Goal: Information Seeking & Learning: Learn about a topic

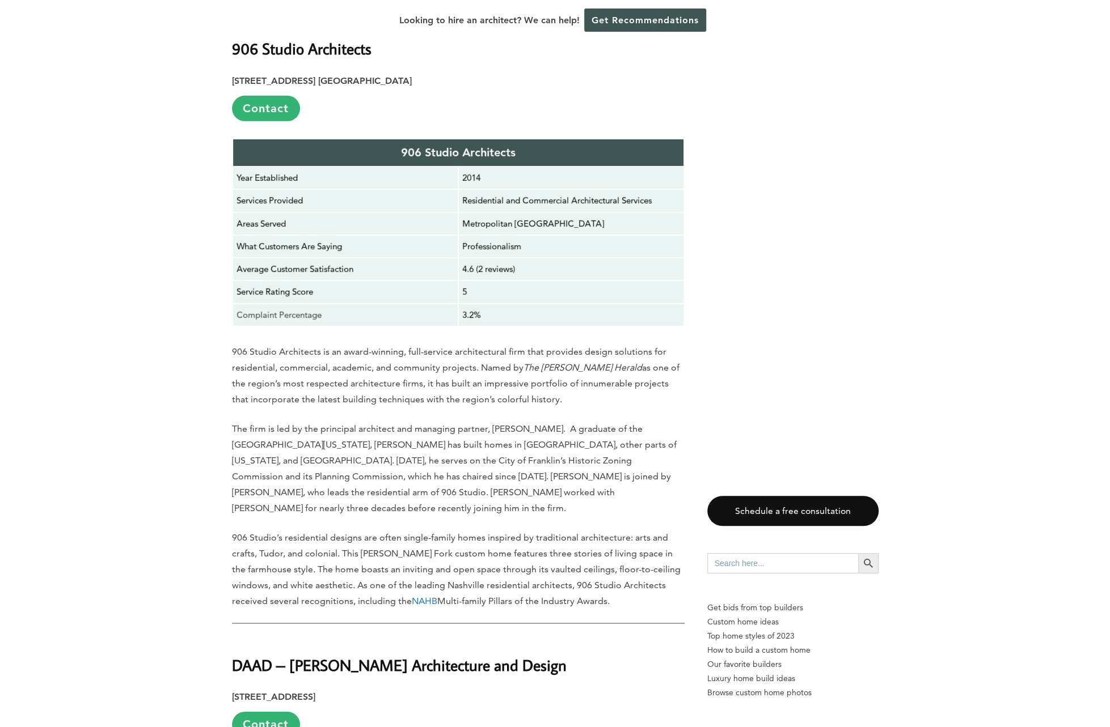
scroll to position [6066, 0]
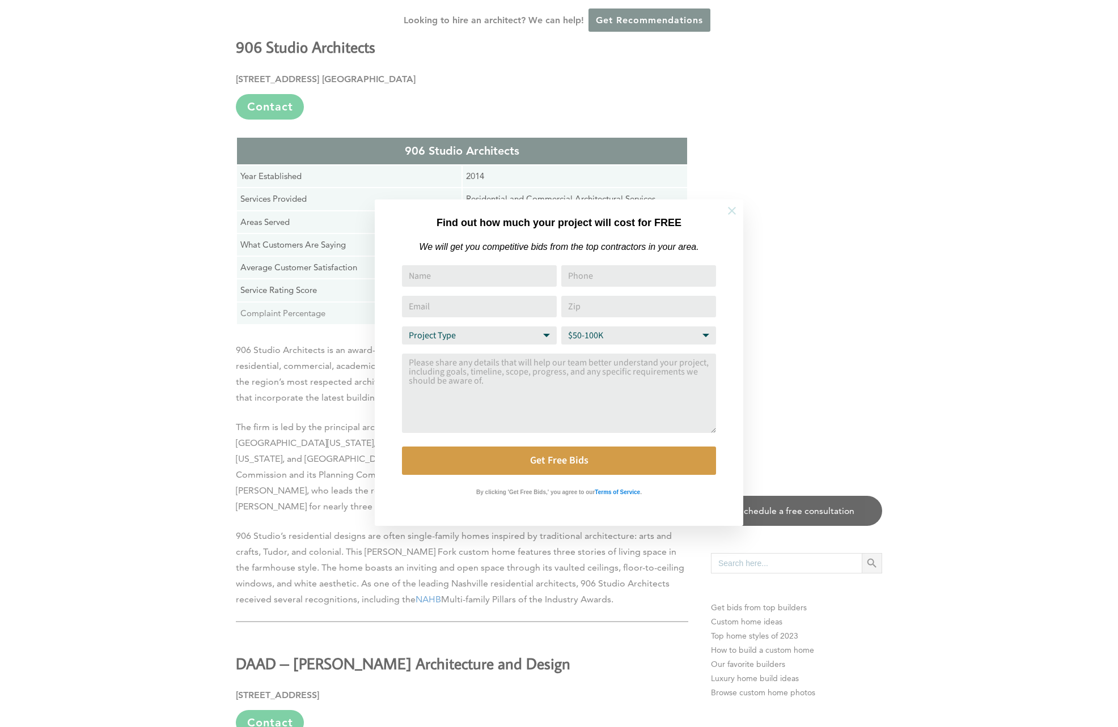
click at [733, 215] on icon at bounding box center [732, 211] width 12 height 12
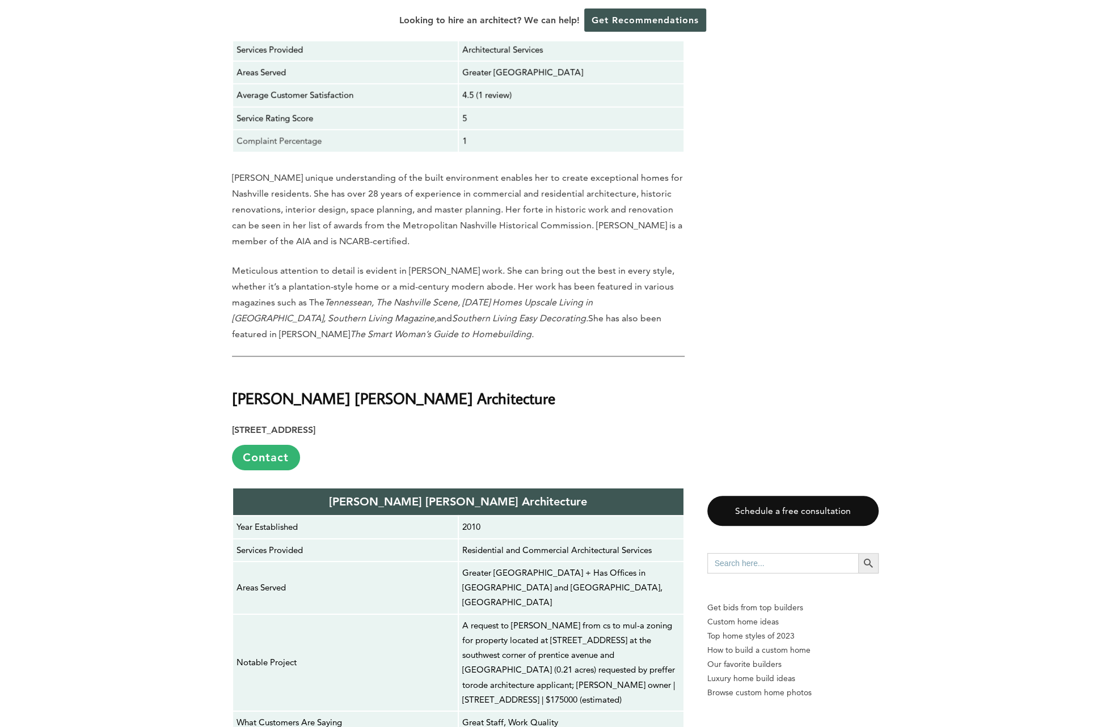
scroll to position [9185, 0]
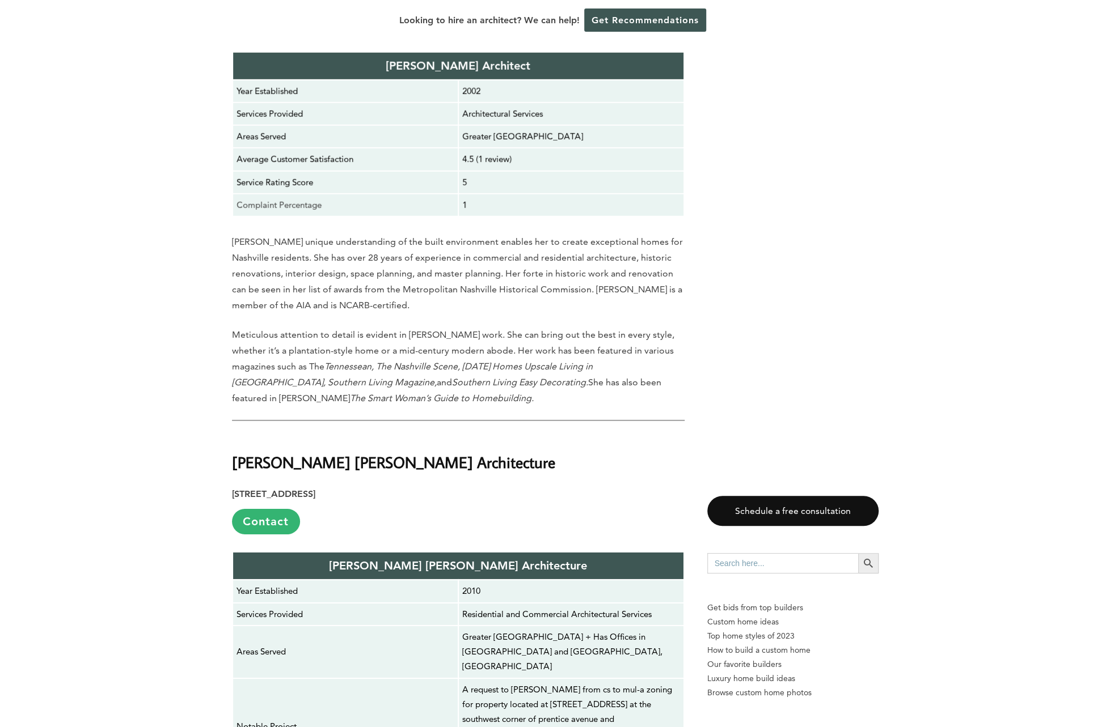
drag, startPoint x: 232, startPoint y: 197, endPoint x: 429, endPoint y: 196, distance: 196.2
click at [429, 435] on h2 "[PERSON_NAME] [PERSON_NAME] Architecture" at bounding box center [458, 454] width 452 height 39
copy strong "[PERSON_NAME] [PERSON_NAME] Architecture"
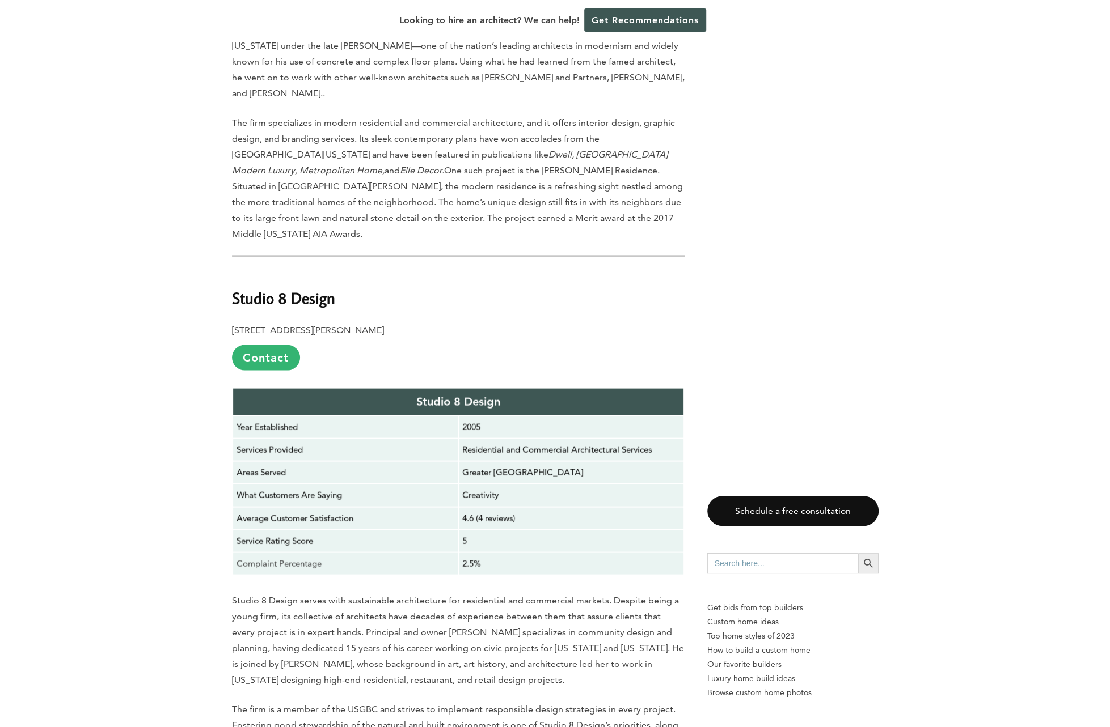
scroll to position [8316, 0]
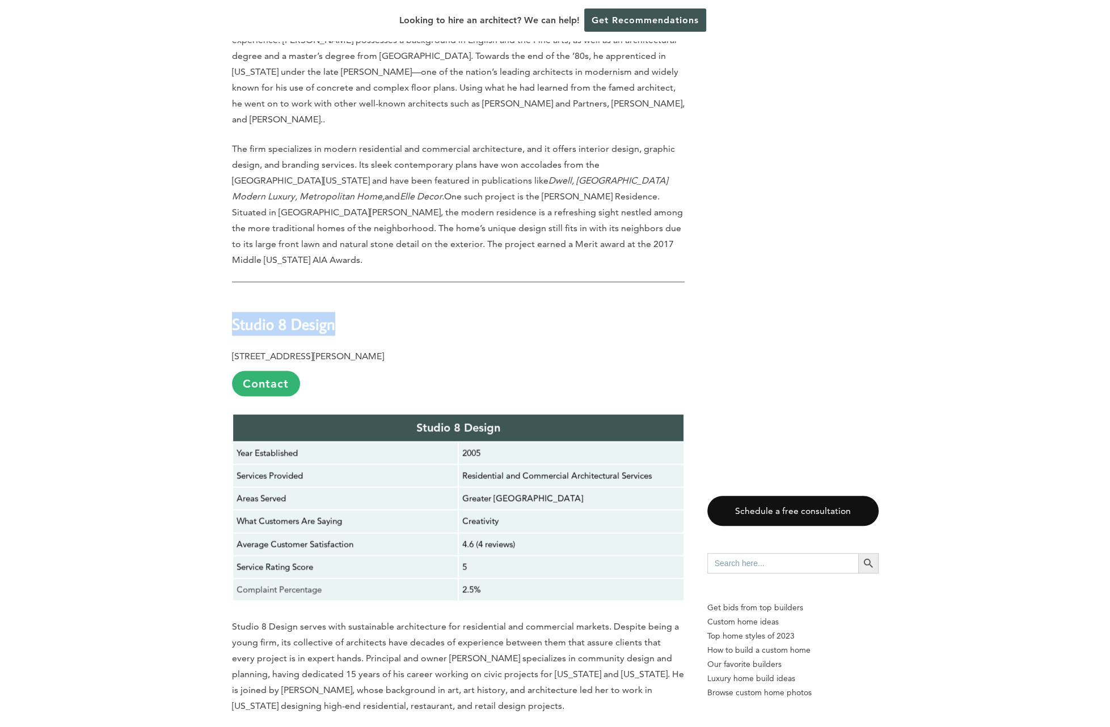
drag, startPoint x: 232, startPoint y: 63, endPoint x: 354, endPoint y: 66, distance: 121.4
click at [354, 296] on h2 "Studio 8 Design" at bounding box center [458, 315] width 452 height 39
drag, startPoint x: 354, startPoint y: 66, endPoint x: 272, endPoint y: 62, distance: 81.7
copy b "Studio 8 Design"
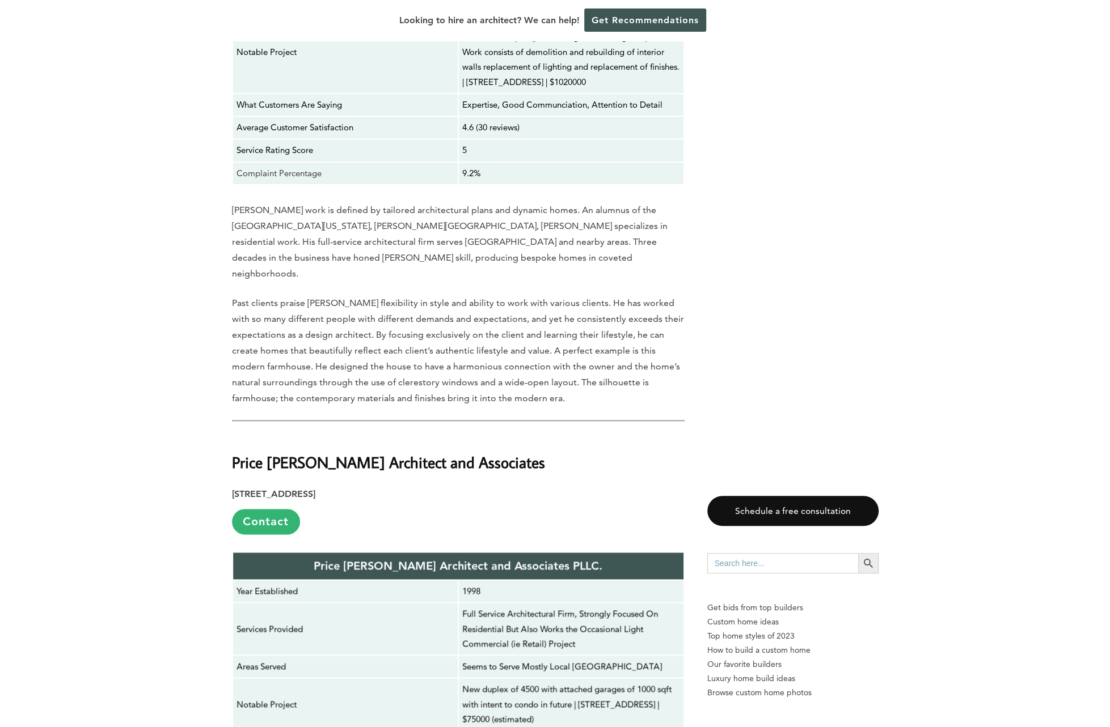
scroll to position [7465, 0]
